Goal: Task Accomplishment & Management: Use online tool/utility

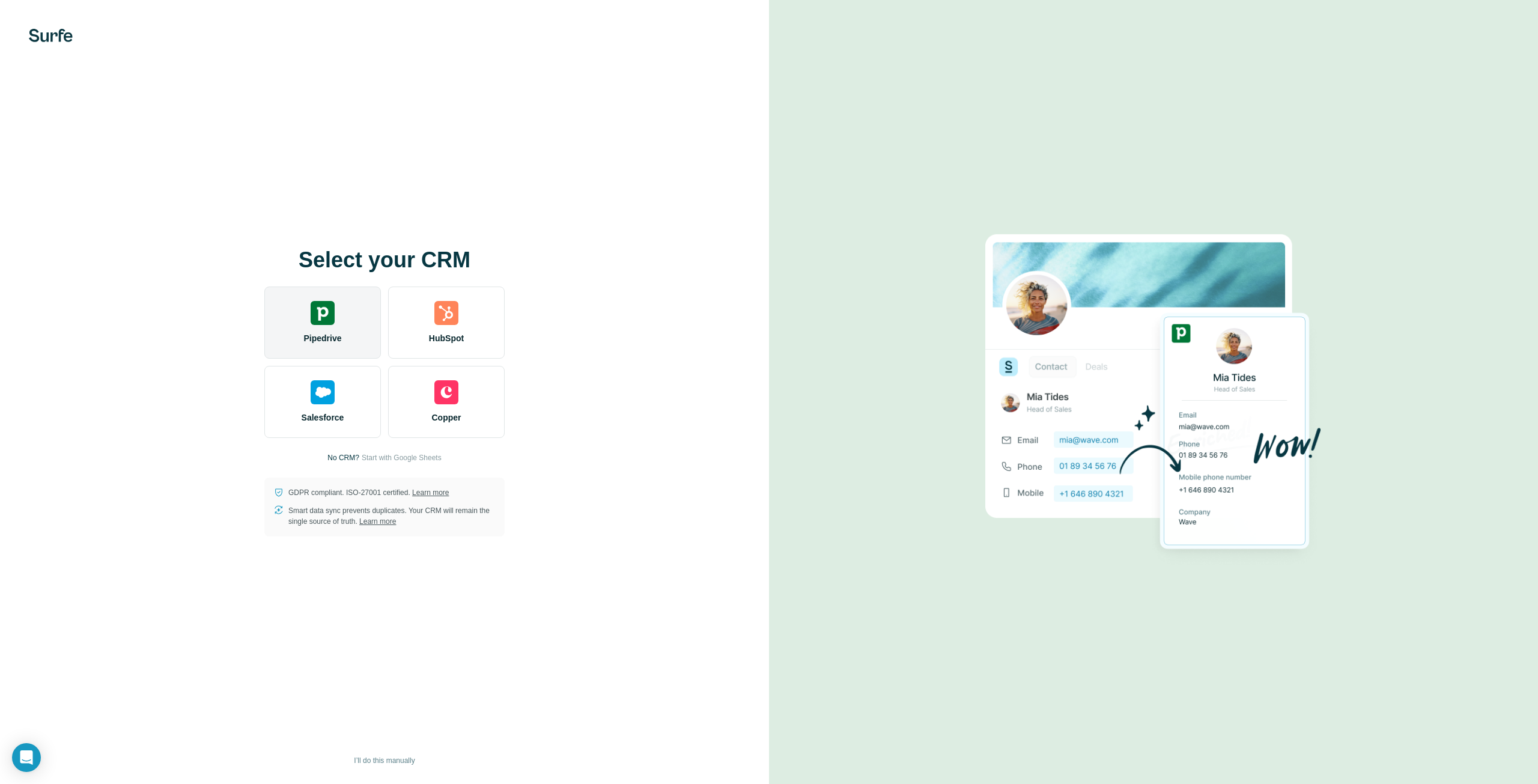
click at [311, 303] on img at bounding box center [322, 312] width 24 height 24
